Goal: Task Accomplishment & Management: Manage account settings

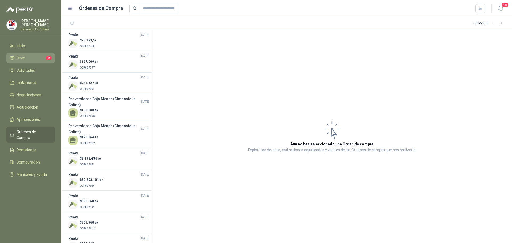
click at [35, 58] on li "Chat 2" at bounding box center [31, 58] width 42 height 6
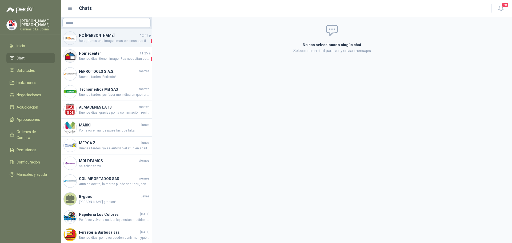
click at [125, 41] on span "hola , tienes una imagen mas o menos que tipo de silla están buscando. Cordial …" at bounding box center [114, 40] width 71 height 5
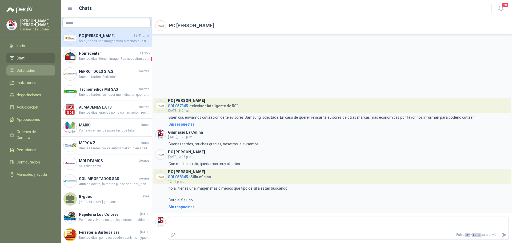
click at [19, 70] on span "Solicitudes" at bounding box center [26, 70] width 18 height 6
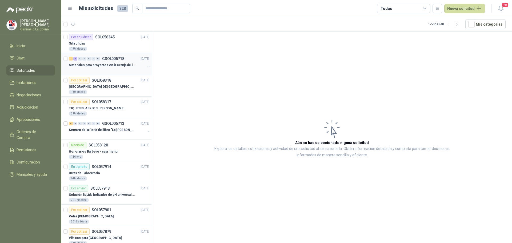
click at [109, 63] on p "Materiales para proyectos en la Granja de la UI" at bounding box center [102, 65] width 66 height 5
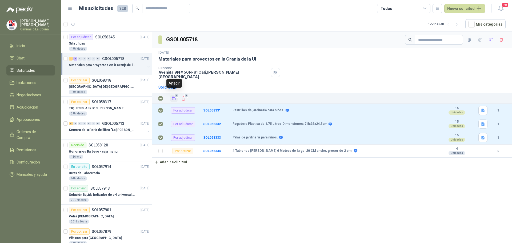
click at [175, 97] on icon "Añadir" at bounding box center [174, 98] width 4 height 3
click at [98, 86] on p "[GEOGRAPHIC_DATA] DE [GEOGRAPHIC_DATA]" at bounding box center [102, 86] width 66 height 5
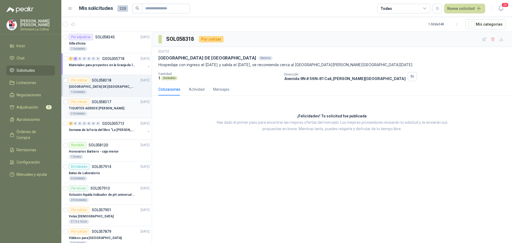
click at [85, 109] on p "TIQUETES AEREOS [PERSON_NAME]" at bounding box center [96, 108] width 55 height 5
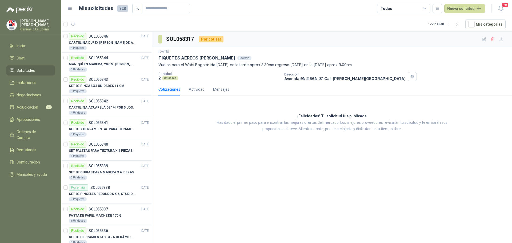
scroll to position [874, 0]
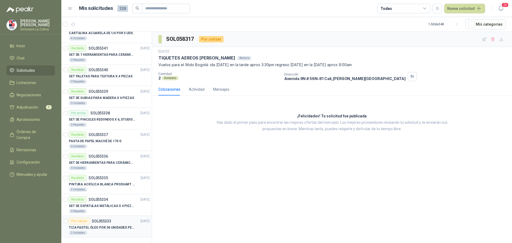
click at [80, 219] on div "Por cotizar" at bounding box center [79, 221] width 21 height 6
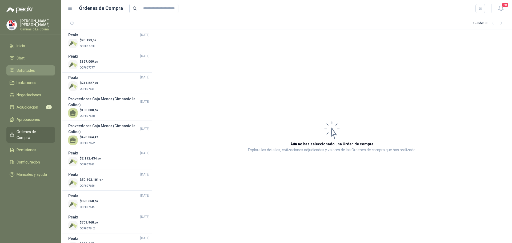
click at [29, 67] on span "Solicitudes" at bounding box center [26, 70] width 18 height 6
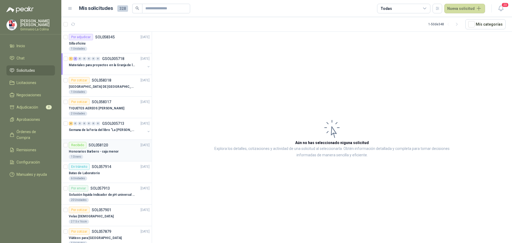
scroll to position [27, 0]
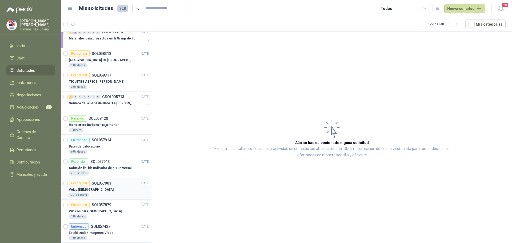
click at [94, 191] on div "Velas [DEMOGRAPHIC_DATA]" at bounding box center [109, 189] width 81 height 6
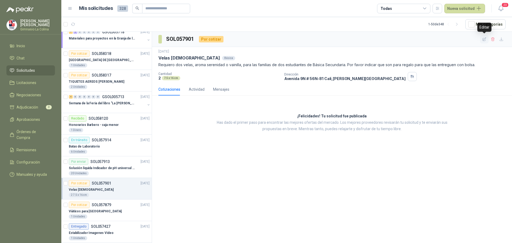
click at [484, 38] on icon "button" at bounding box center [484, 39] width 5 height 5
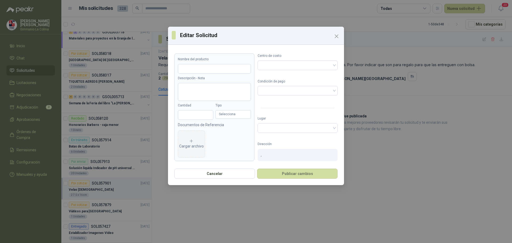
type input "**********"
type textarea "**********"
type input "*"
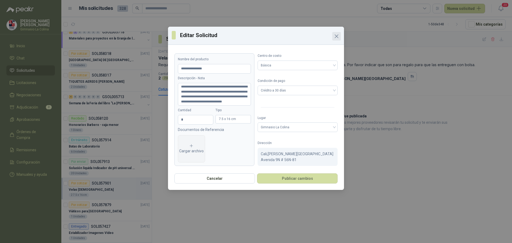
click at [338, 37] on icon "Close" at bounding box center [336, 36] width 6 height 6
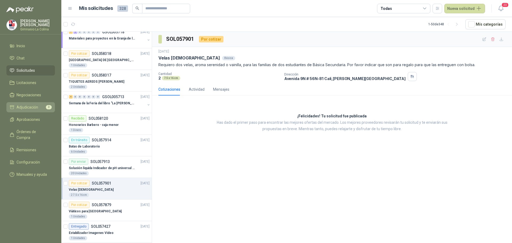
click at [27, 102] on link "Adjudicación 3" at bounding box center [30, 107] width 49 height 10
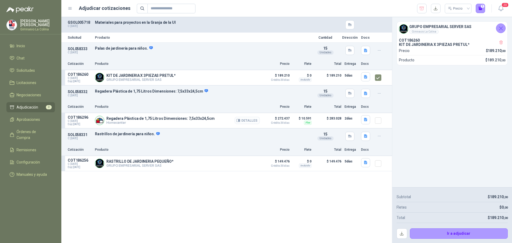
click at [242, 122] on button "Detalles" at bounding box center [247, 120] width 25 height 7
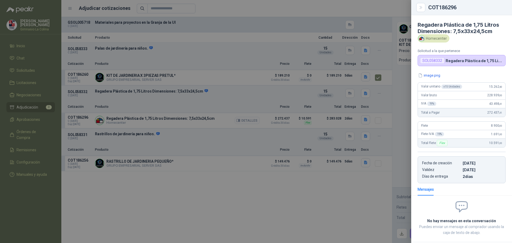
scroll to position [26, 0]
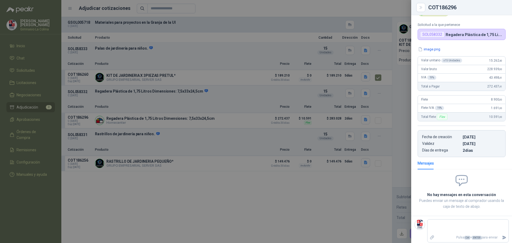
click at [206, 102] on div at bounding box center [256, 121] width 512 height 243
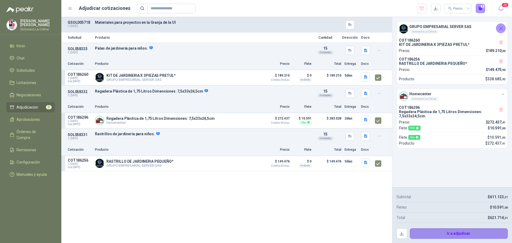
click at [465, 233] on button "Ir a adjudicar" at bounding box center [459, 233] width 98 height 11
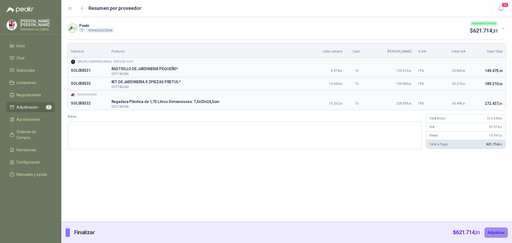
click at [493, 231] on button "Adjudicar" at bounding box center [496, 232] width 23 height 10
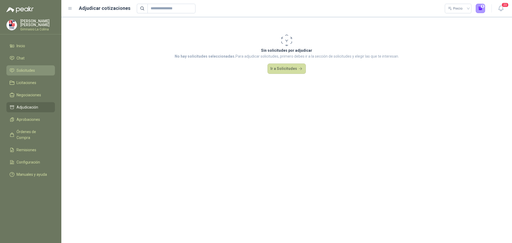
click at [25, 69] on span "Solicitudes" at bounding box center [26, 70] width 18 height 6
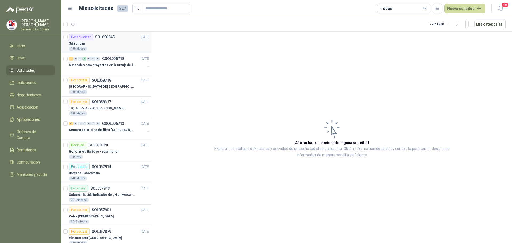
click at [90, 40] on div "Silla oficina" at bounding box center [109, 43] width 81 height 6
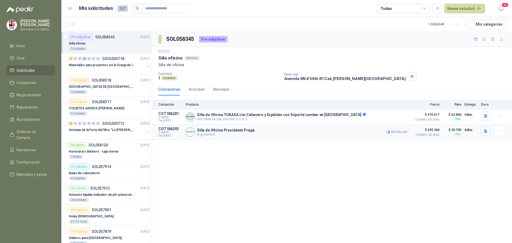
click at [396, 133] on button "Detalles" at bounding box center [397, 132] width 25 height 7
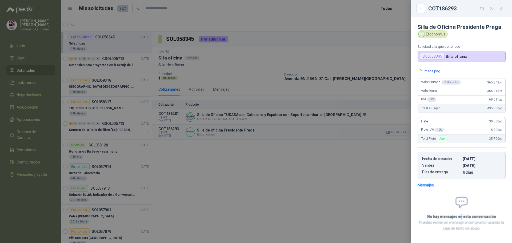
scroll to position [22, 0]
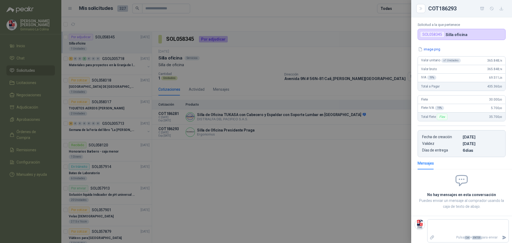
click at [427, 37] on div "SOL058345" at bounding box center [432, 34] width 25 height 6
click at [434, 48] on button "image.png" at bounding box center [429, 49] width 23 height 6
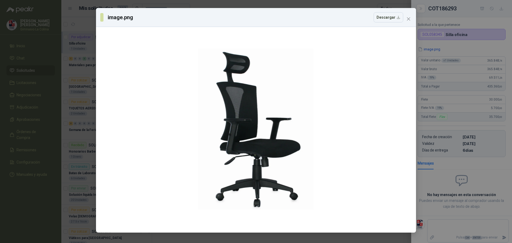
click at [404, 19] on div "image.png Descargar" at bounding box center [255, 17] width 311 height 10
click at [408, 19] on icon "close" at bounding box center [408, 18] width 3 height 3
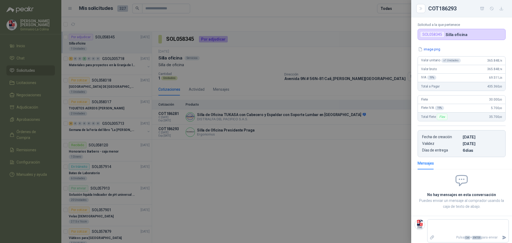
click at [314, 145] on div at bounding box center [256, 121] width 512 height 243
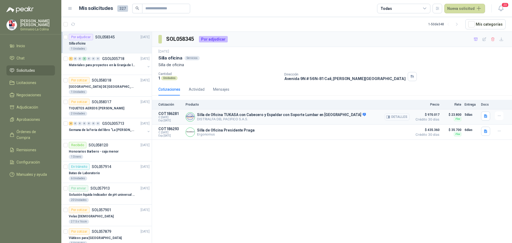
click at [395, 116] on button "Detalles" at bounding box center [397, 116] width 25 height 7
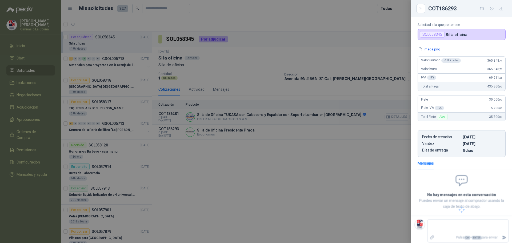
scroll to position [35, 0]
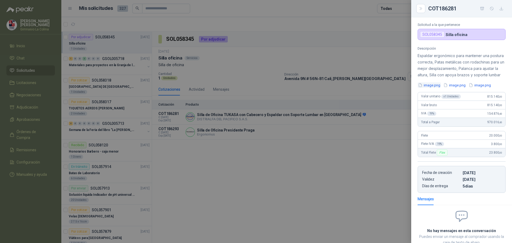
click at [435, 88] on button "image.png" at bounding box center [429, 85] width 23 height 6
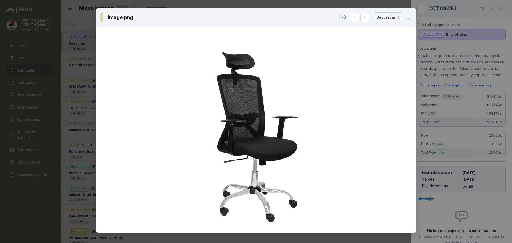
click at [459, 91] on div "image.png 1 / 3 Descargar" at bounding box center [256, 121] width 512 height 243
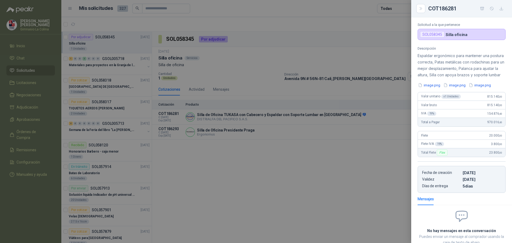
click at [459, 88] on button "image.png" at bounding box center [454, 85] width 23 height 6
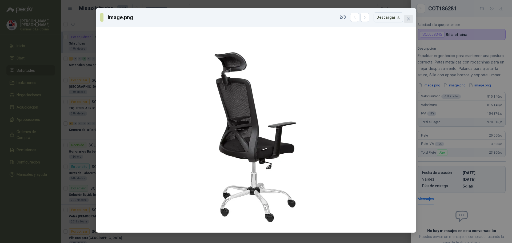
click at [410, 21] on icon "close" at bounding box center [408, 19] width 4 height 4
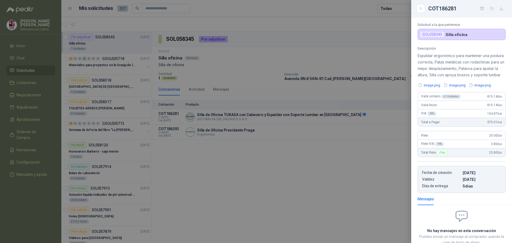
click at [314, 149] on div at bounding box center [256, 121] width 512 height 243
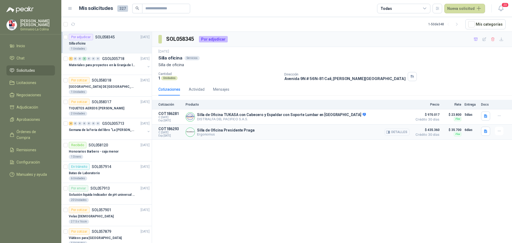
click at [400, 132] on button "Detalles" at bounding box center [397, 132] width 25 height 7
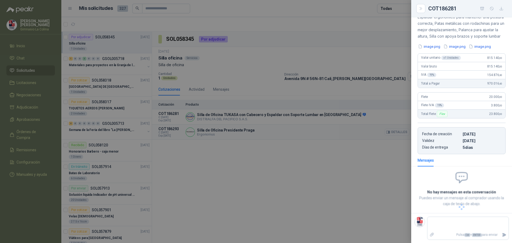
scroll to position [25, 0]
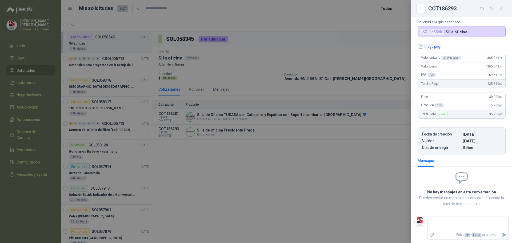
click at [434, 47] on button "image.png" at bounding box center [429, 47] width 23 height 6
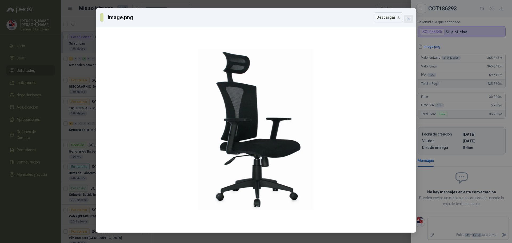
click at [407, 18] on icon "close" at bounding box center [408, 19] width 4 height 4
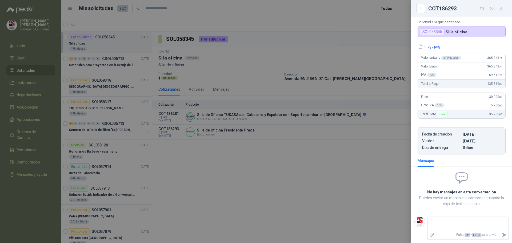
click at [272, 157] on div at bounding box center [256, 121] width 512 height 243
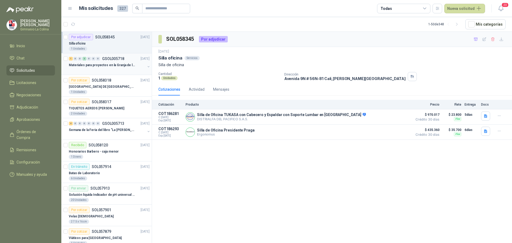
click at [92, 66] on p "Materiales para proyectos en la Granja de la UI" at bounding box center [102, 65] width 66 height 5
